Goal: Navigation & Orientation: Find specific page/section

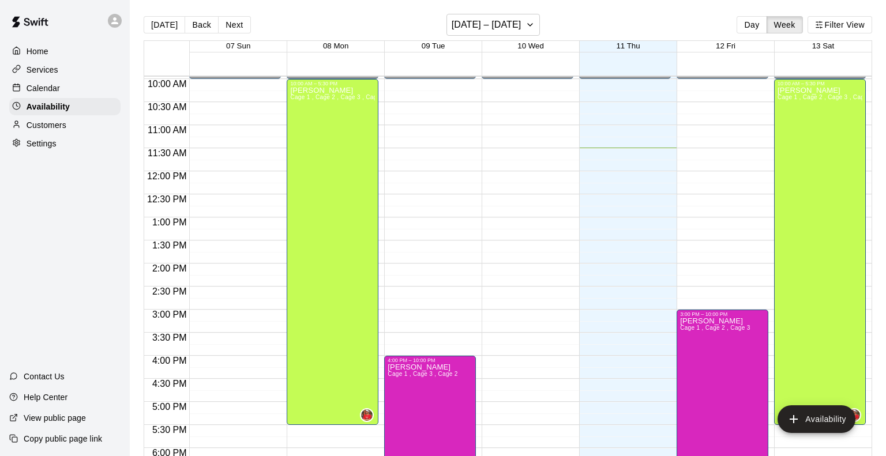
scroll to position [459, 0]
click at [58, 68] on div "Services" at bounding box center [64, 69] width 111 height 17
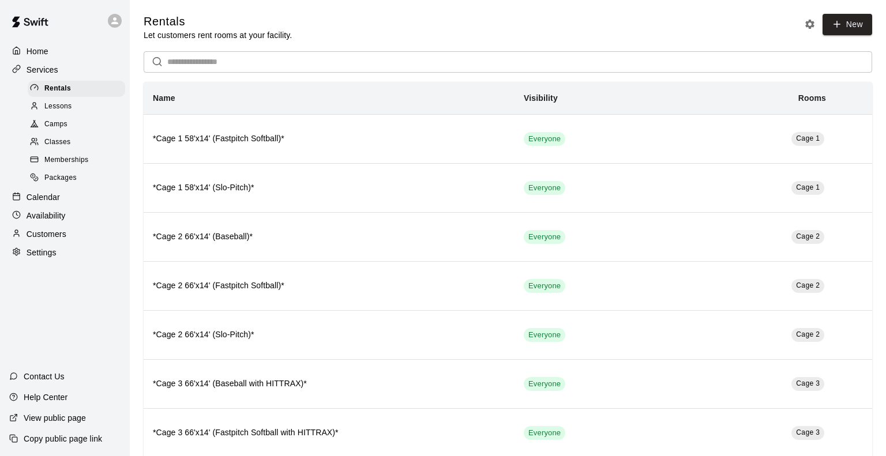
click at [55, 53] on div "Home" at bounding box center [64, 51] width 111 height 17
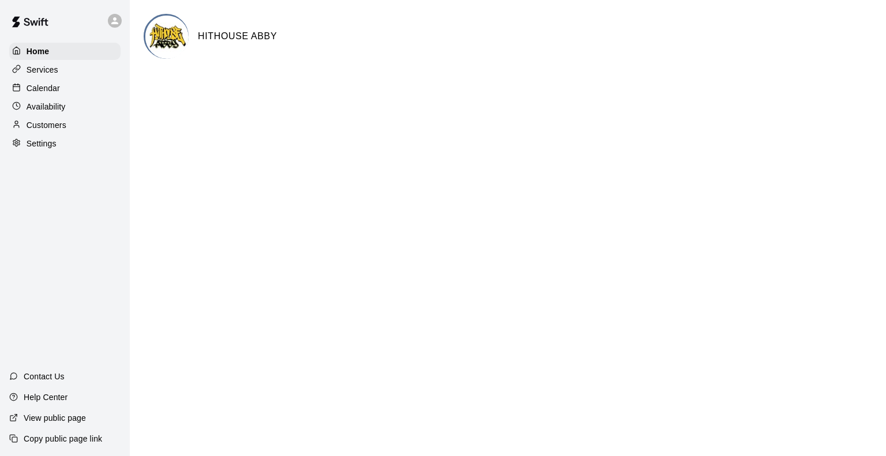
click at [63, 73] on div "Services" at bounding box center [64, 69] width 111 height 17
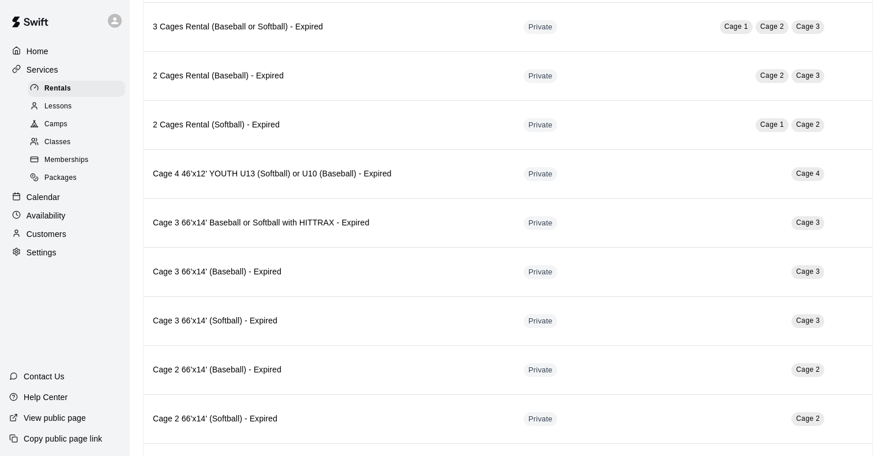
scroll to position [1377, 0]
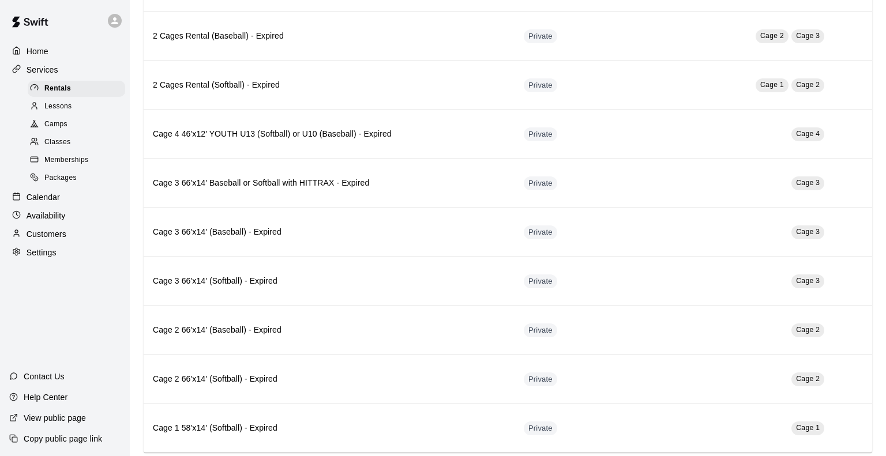
click at [74, 232] on div "Customers" at bounding box center [64, 233] width 111 height 17
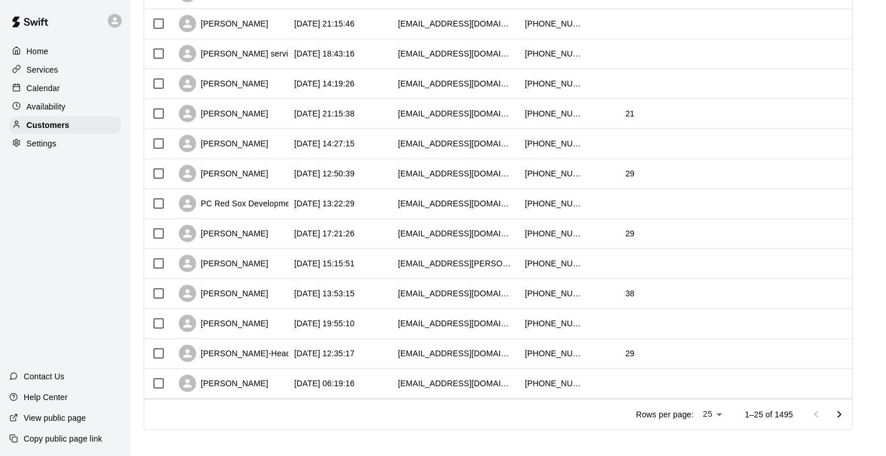
scroll to position [539, 0]
